Goal: Find specific page/section: Find specific page/section

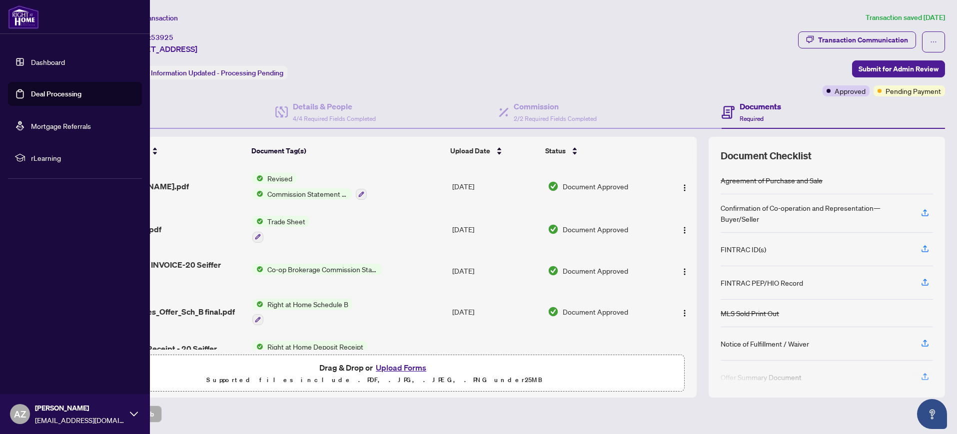
click at [46, 62] on link "Dashboard" at bounding box center [48, 61] width 34 height 9
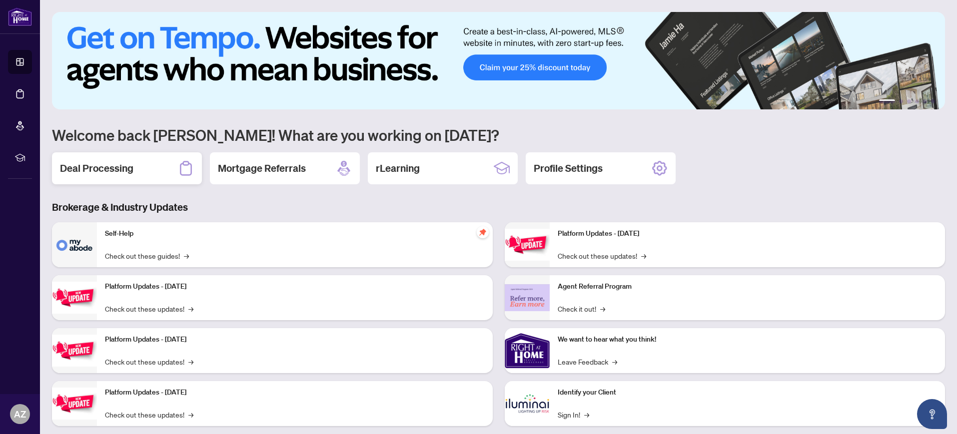
click at [101, 171] on h2 "Deal Processing" at bounding box center [96, 168] width 73 height 14
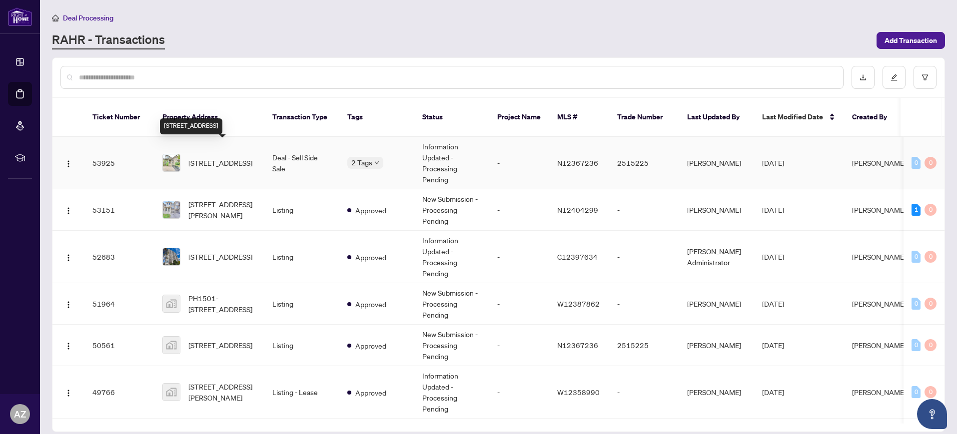
click at [212, 157] on span "[STREET_ADDRESS]" at bounding box center [220, 162] width 64 height 11
